Goal: Transaction & Acquisition: Purchase product/service

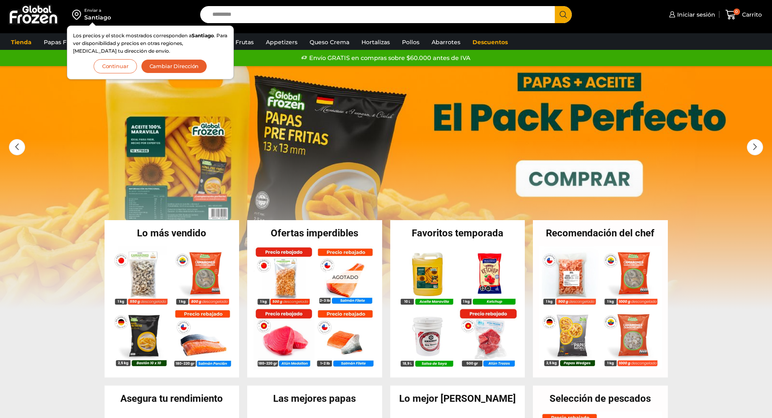
click at [199, 64] on button "Cambiar Dirección" at bounding box center [174, 66] width 66 height 14
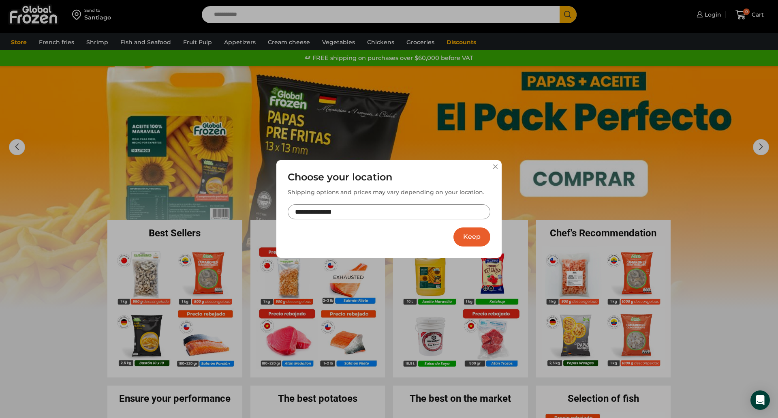
click at [492, 166] on div "**********" at bounding box center [388, 209] width 225 height 98
click at [494, 166] on button at bounding box center [495, 166] width 5 height 5
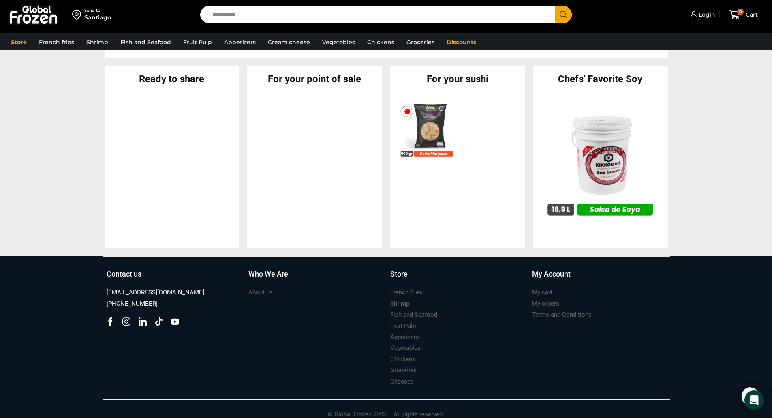
scroll to position [775, 0]
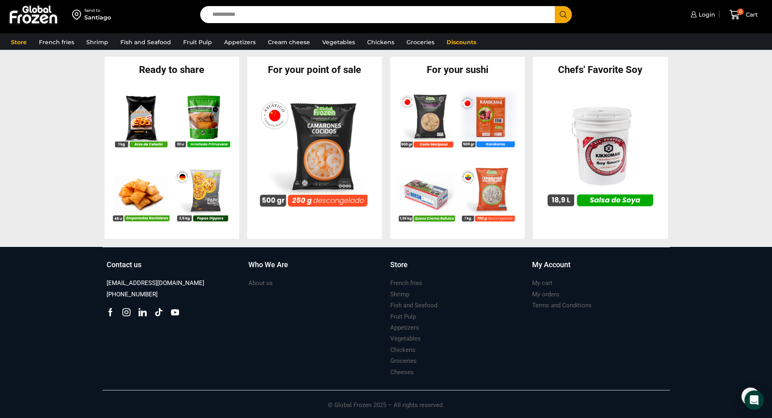
click at [179, 340] on div "Contact us sales@globalfrozen.com +56 9 5420 1037 Facebook Instagram" at bounding box center [174, 318] width 142 height 119
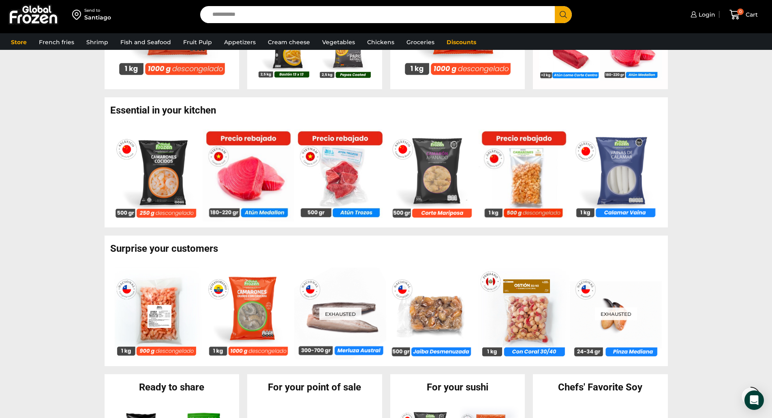
scroll to position [446, 0]
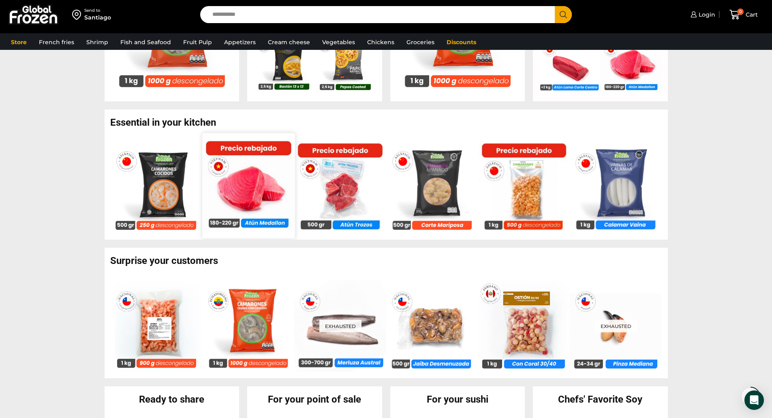
click at [256, 178] on img at bounding box center [248, 185] width 92 height 92
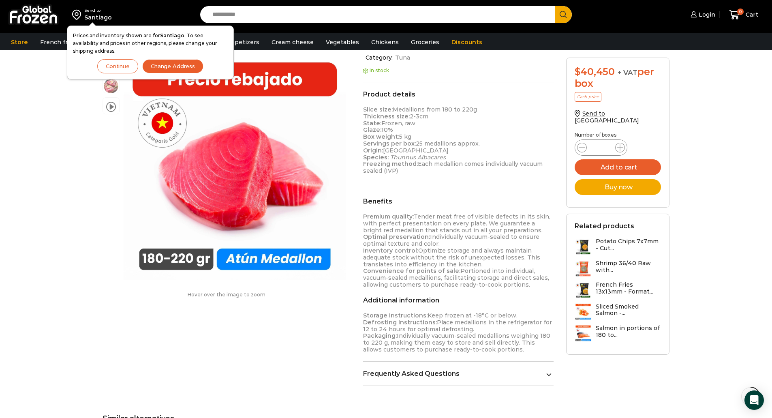
click at [81, 209] on div "Send to [GEOGRAPHIC_DATA] Prices and inventory shown are for [GEOGRAPHIC_DATA] …" at bounding box center [386, 303] width 772 height 1092
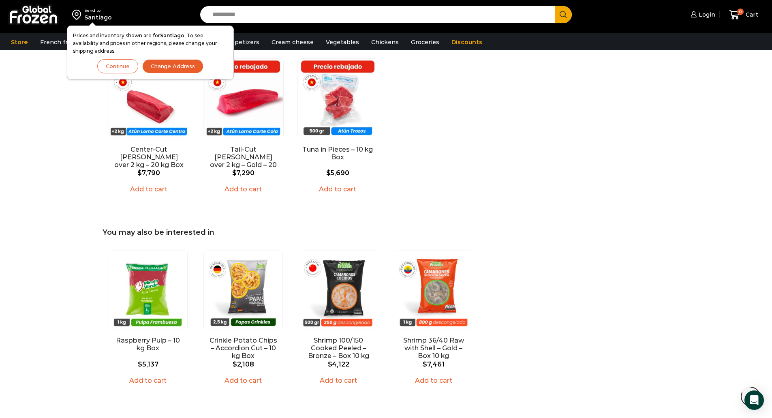
scroll to position [689, 0]
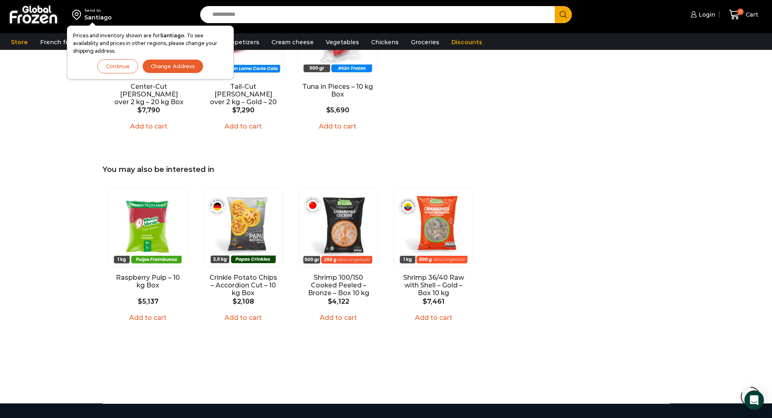
drag, startPoint x: 114, startPoint y: 66, endPoint x: 97, endPoint y: 84, distance: 24.6
click at [114, 66] on font "Continue" at bounding box center [118, 66] width 24 height 6
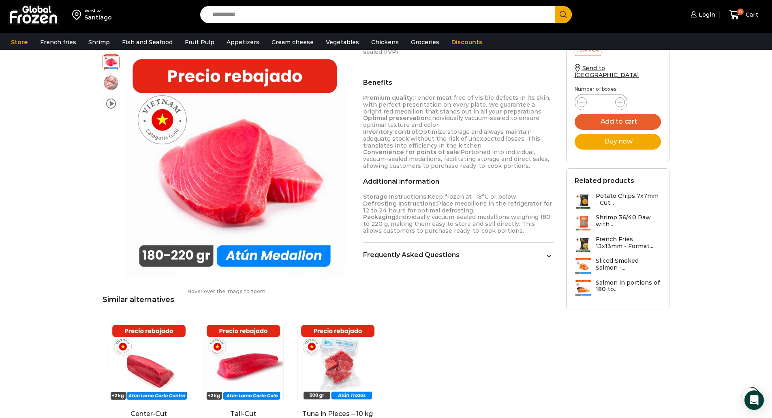
scroll to position [405, 0]
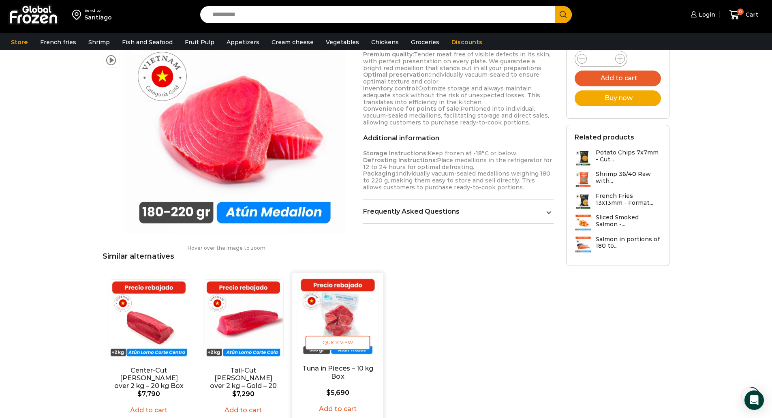
click at [323, 306] on img "3 / 3" at bounding box center [337, 317] width 80 height 80
